Goal: Check status: Check status

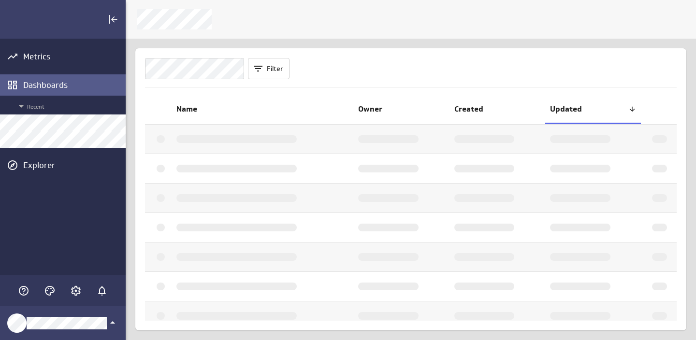
scroll to position [341, 571]
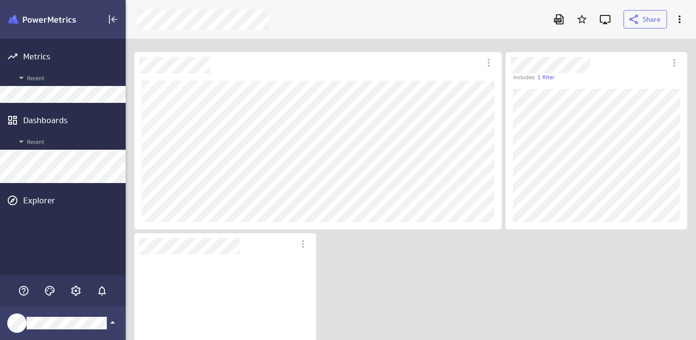
scroll to position [142, 168]
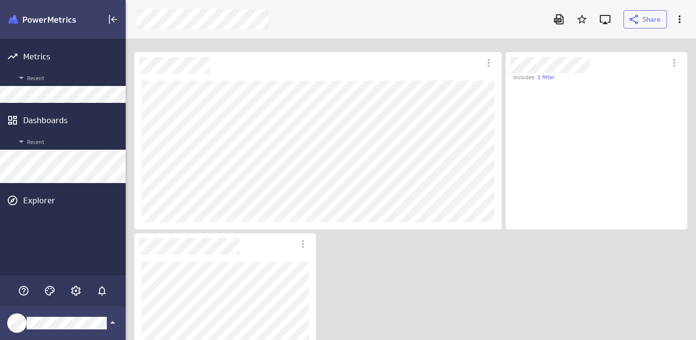
scroll to position [134, 168]
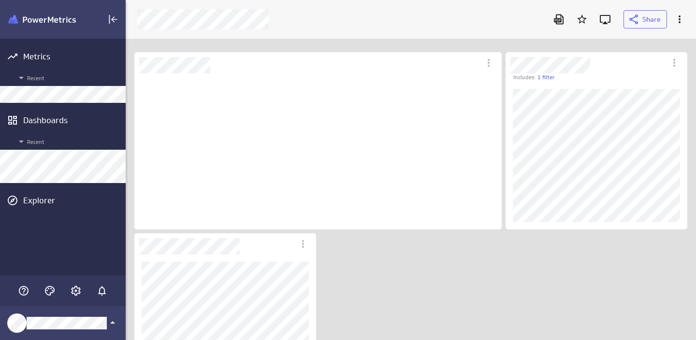
scroll to position [142, 353]
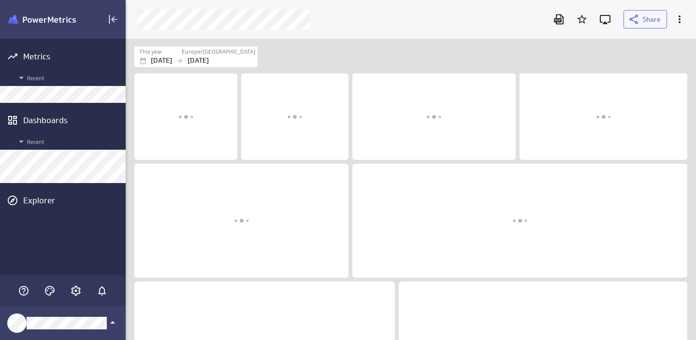
scroll to position [302, 571]
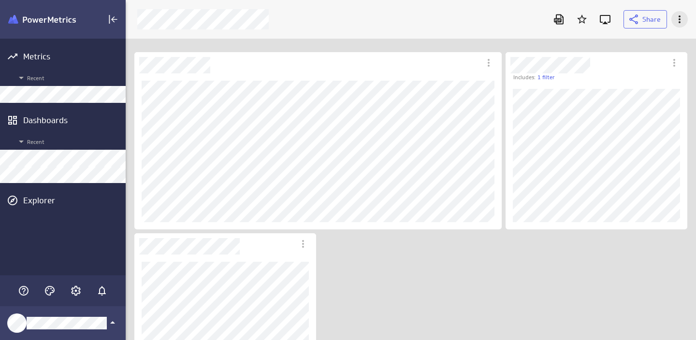
click at [675, 23] on icon "More actions" at bounding box center [680, 20] width 12 height 12
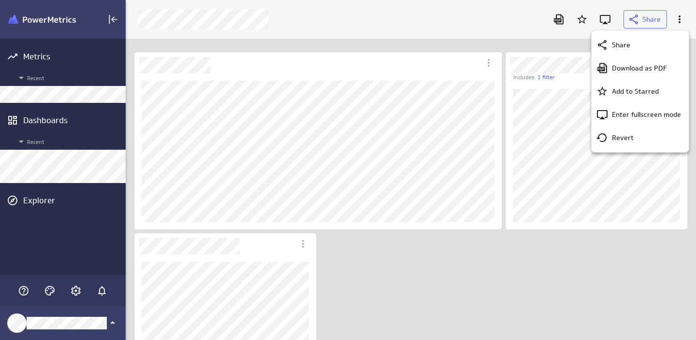
click at [489, 60] on div at bounding box center [348, 170] width 696 height 340
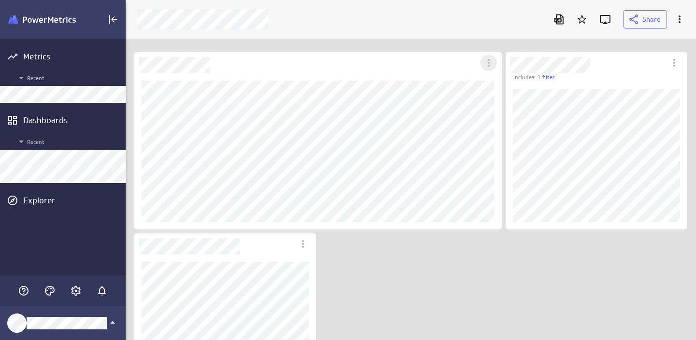
click at [488, 63] on icon "More actions" at bounding box center [489, 63] width 2 height 8
click at [279, 36] on div at bounding box center [348, 170] width 696 height 340
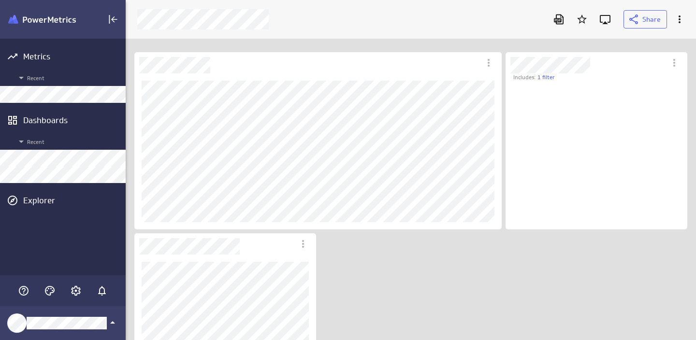
scroll to position [134, 168]
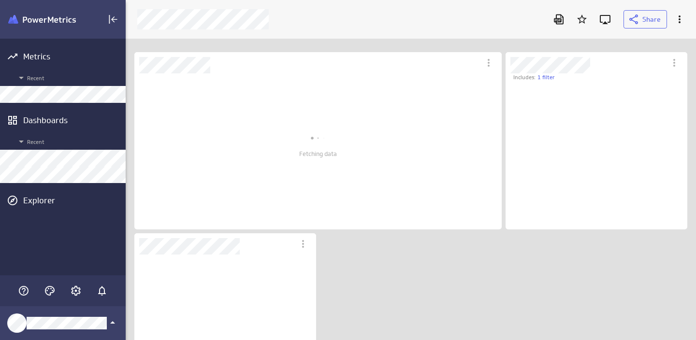
scroll to position [142, 168]
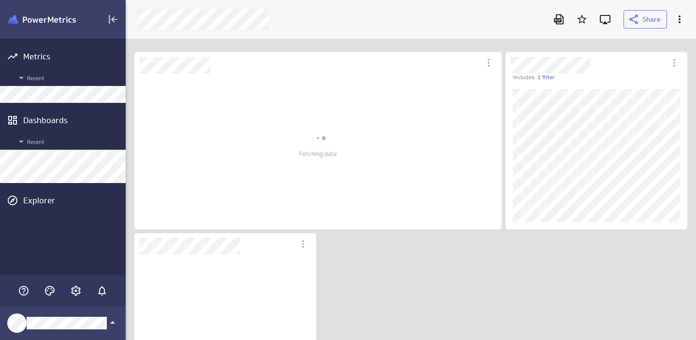
scroll to position [142, 168]
